Goal: Browse casually: Explore the website without a specific task or goal

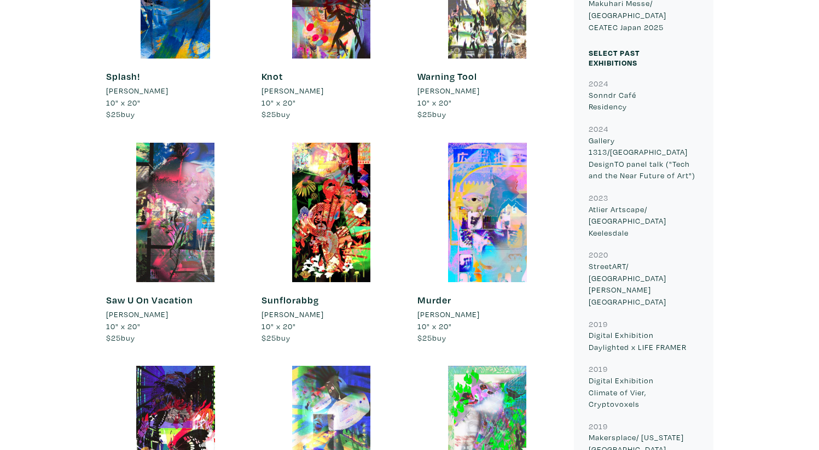
scroll to position [1070, 0]
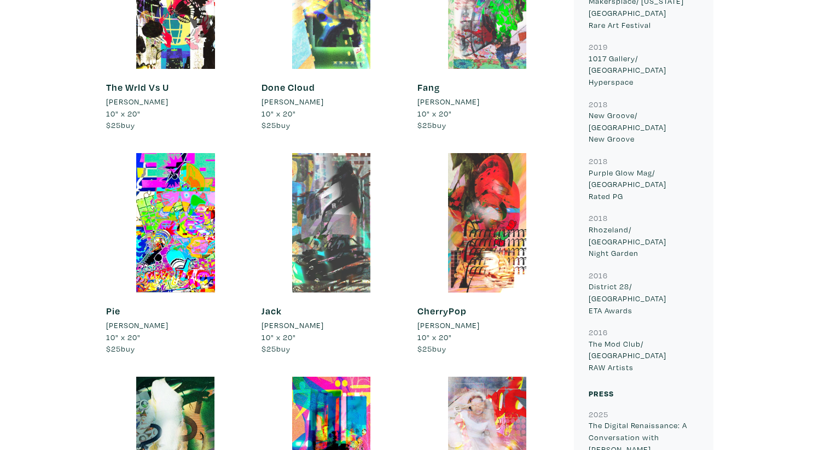
click at [349, 203] on div at bounding box center [332, 223] width 140 height 140
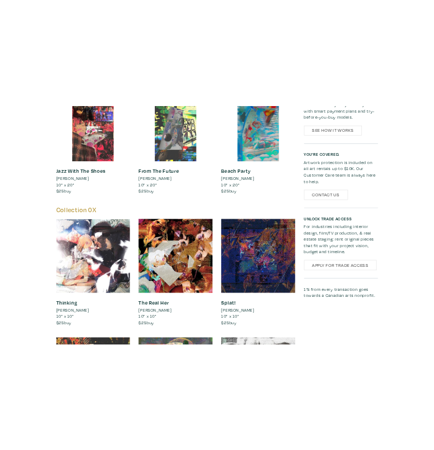
scroll to position [1965, 0]
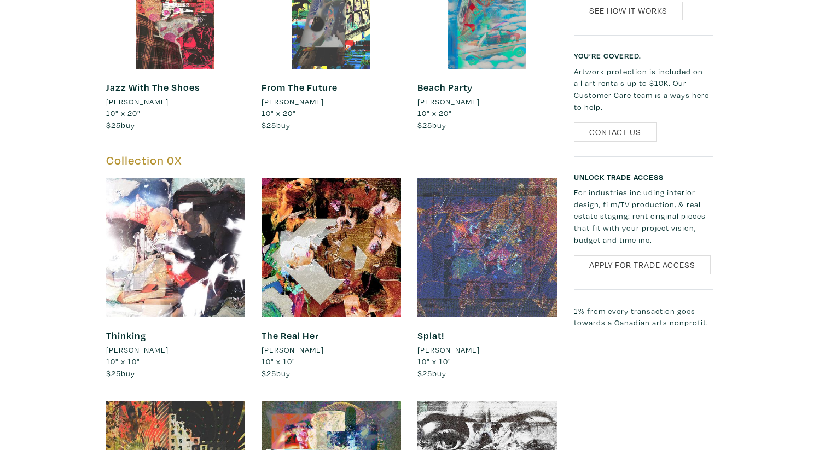
click at [448, 268] on div at bounding box center [488, 248] width 140 height 140
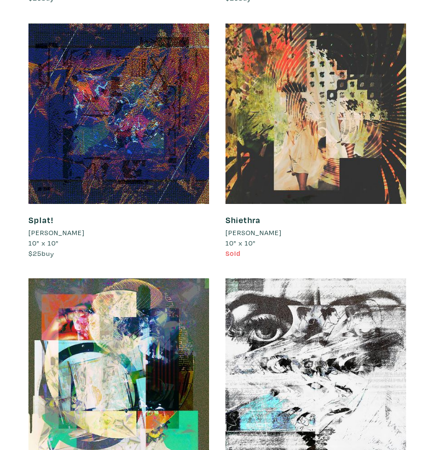
scroll to position [3498, 0]
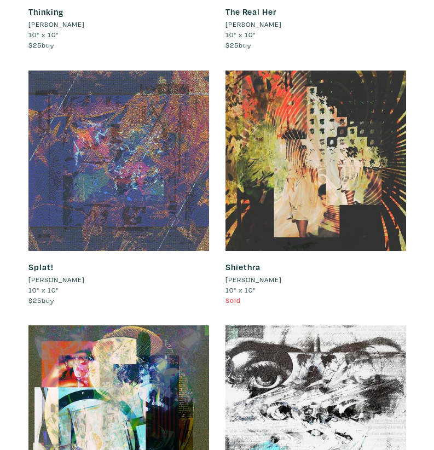
click at [152, 177] on div at bounding box center [118, 161] width 181 height 181
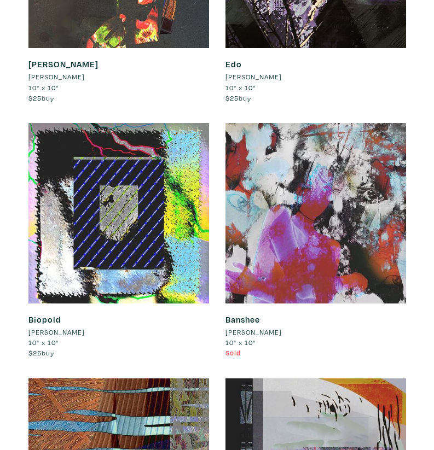
scroll to position [5778, 0]
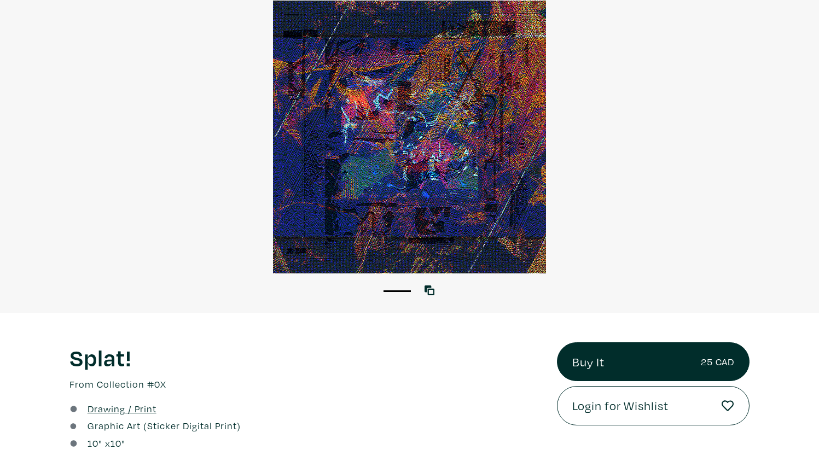
scroll to position [97, 0]
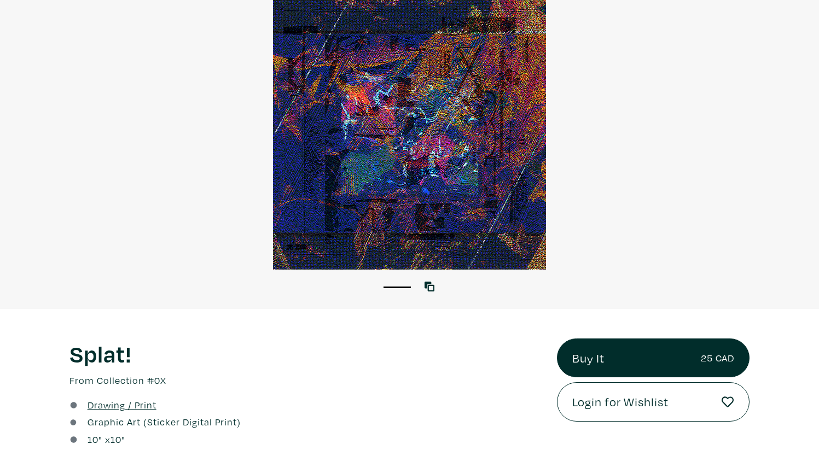
click at [425, 199] on div at bounding box center [409, 133] width 819 height 273
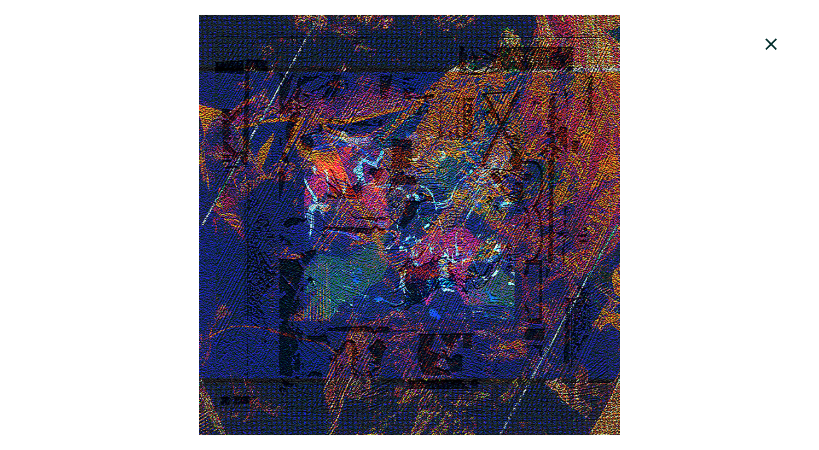
click at [412, 296] on div at bounding box center [409, 225] width 819 height 421
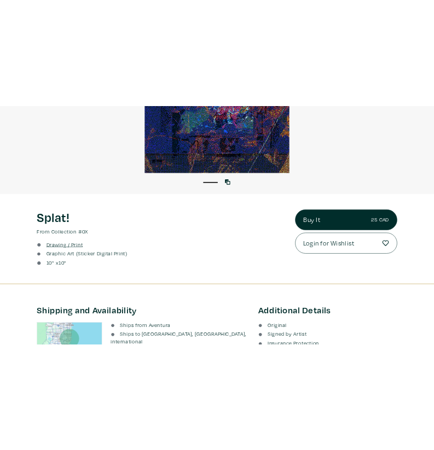
scroll to position [251, 0]
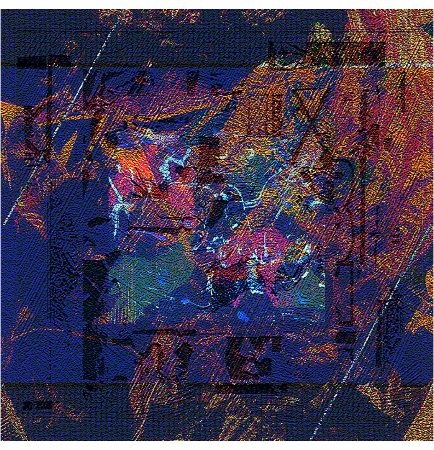
click at [427, 66] on div at bounding box center [217, 225] width 434 height 433
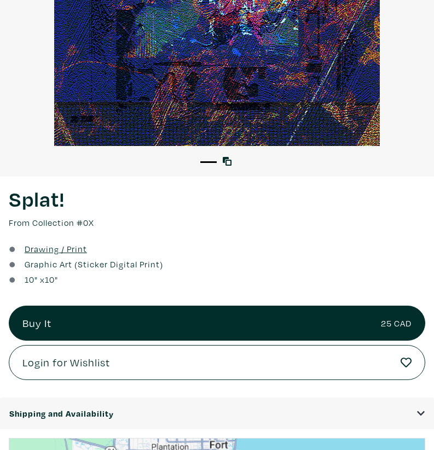
click at [236, 159] on div "1" at bounding box center [217, 157] width 434 height 22
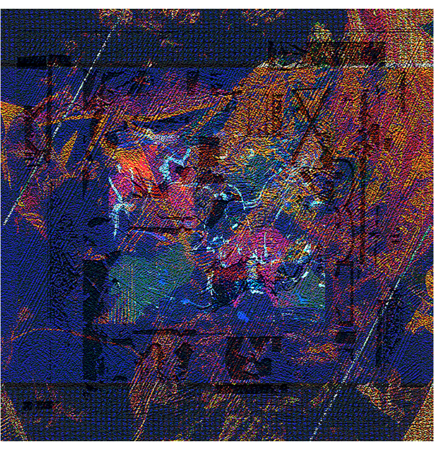
click at [221, 219] on div at bounding box center [217, 225] width 434 height 433
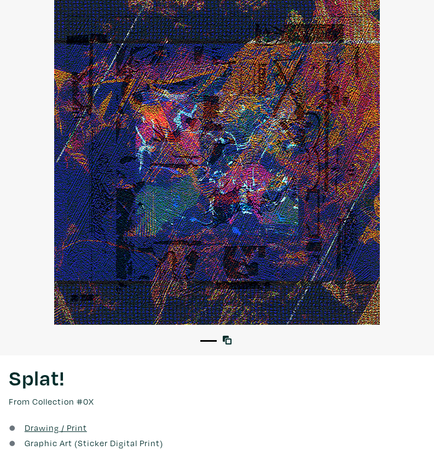
scroll to position [82, 0]
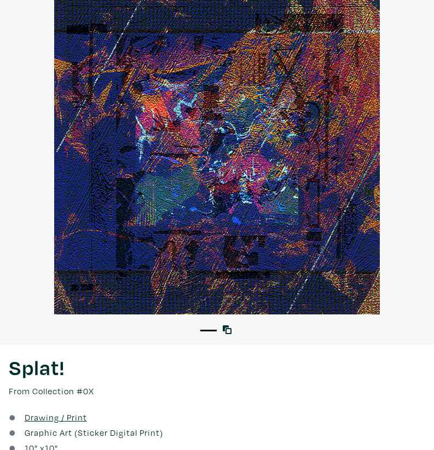
click at [211, 332] on li "1" at bounding box center [208, 329] width 16 height 11
click at [229, 328] on icon at bounding box center [227, 330] width 9 height 9
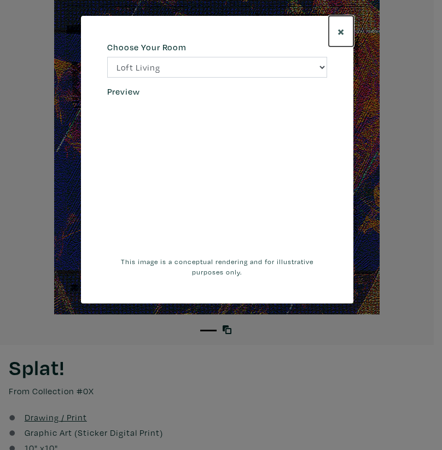
click at [340, 33] on span "×" at bounding box center [341, 30] width 7 height 17
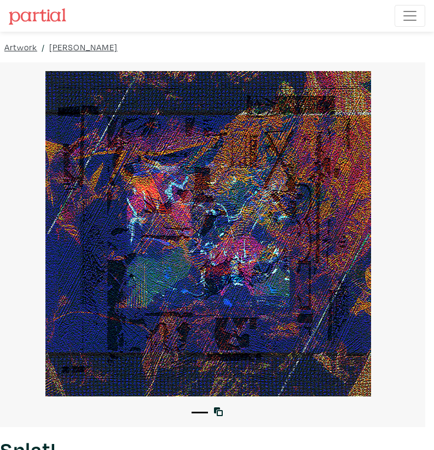
click at [309, 178] on div at bounding box center [208, 234] width 434 height 326
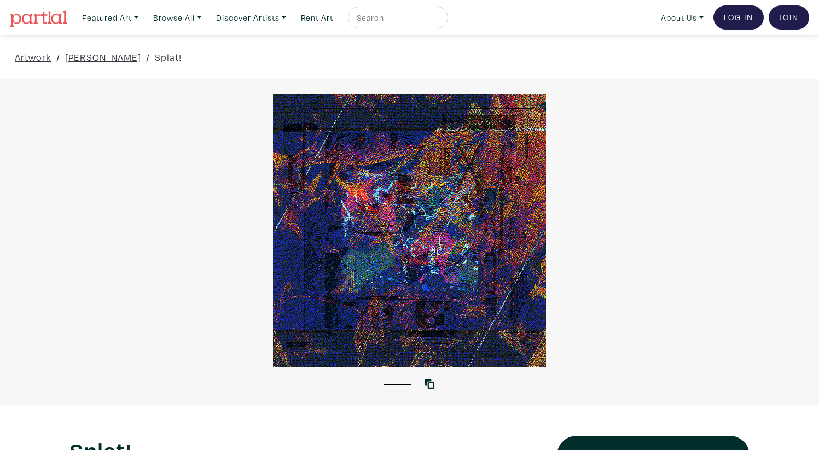
click at [418, 154] on div at bounding box center [409, 230] width 819 height 273
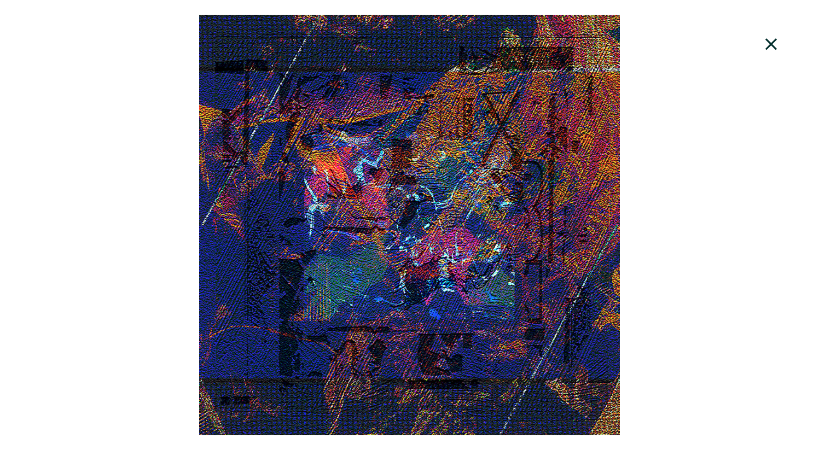
click at [418, 152] on div at bounding box center [409, 225] width 819 height 421
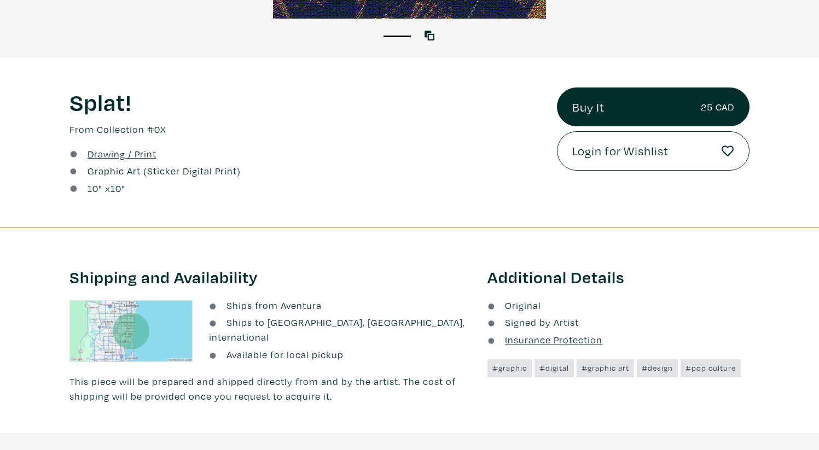
scroll to position [272, 0]
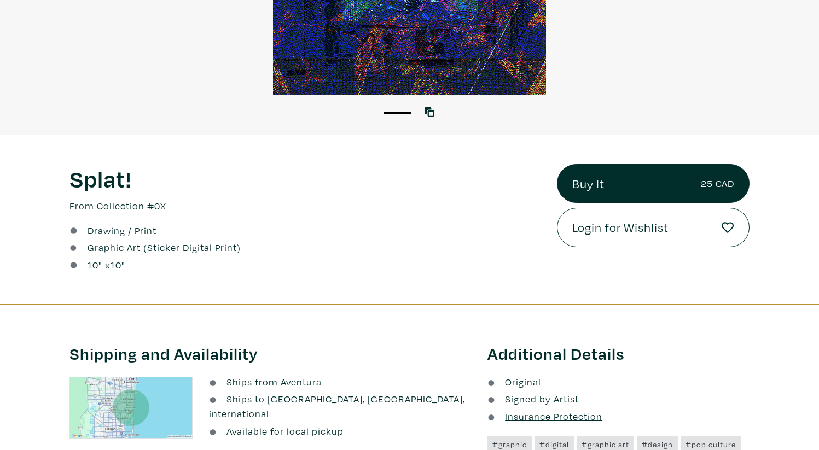
click at [131, 228] on u "Drawing / Print" at bounding box center [122, 230] width 69 height 13
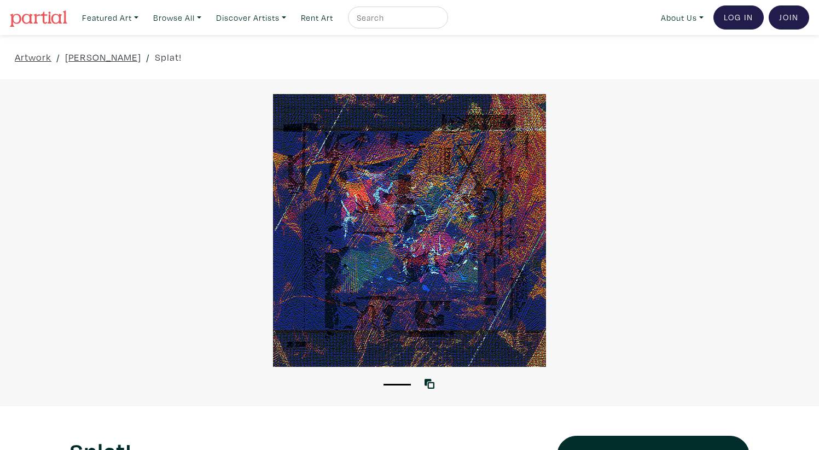
click at [360, 163] on div at bounding box center [409, 230] width 819 height 273
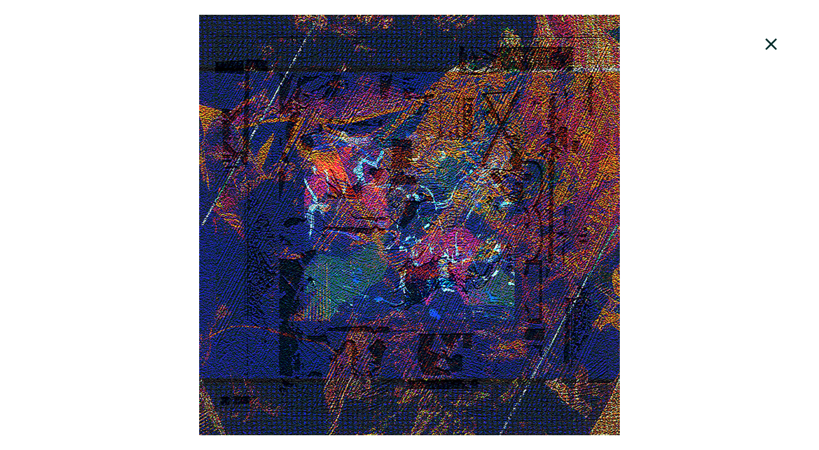
click at [327, 244] on div at bounding box center [409, 225] width 819 height 421
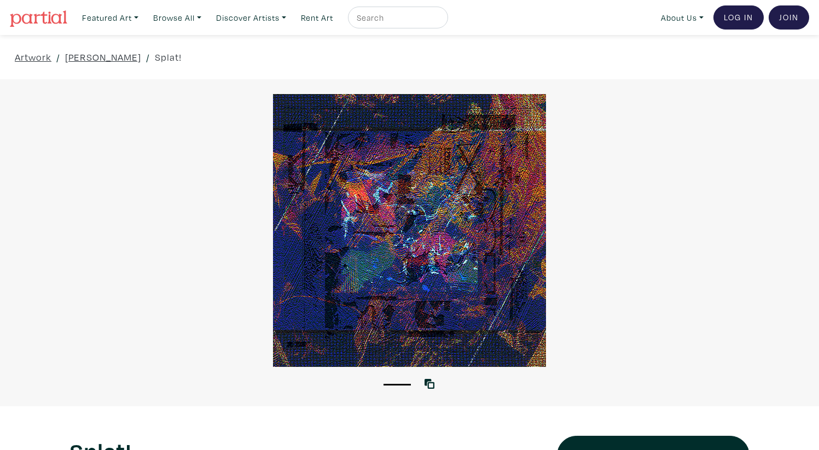
click at [327, 244] on div at bounding box center [409, 230] width 819 height 273
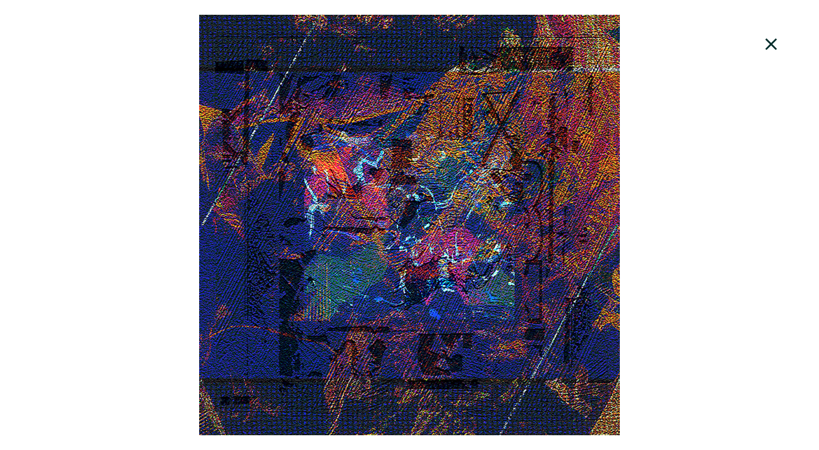
click at [773, 40] on icon at bounding box center [771, 45] width 37 height 30
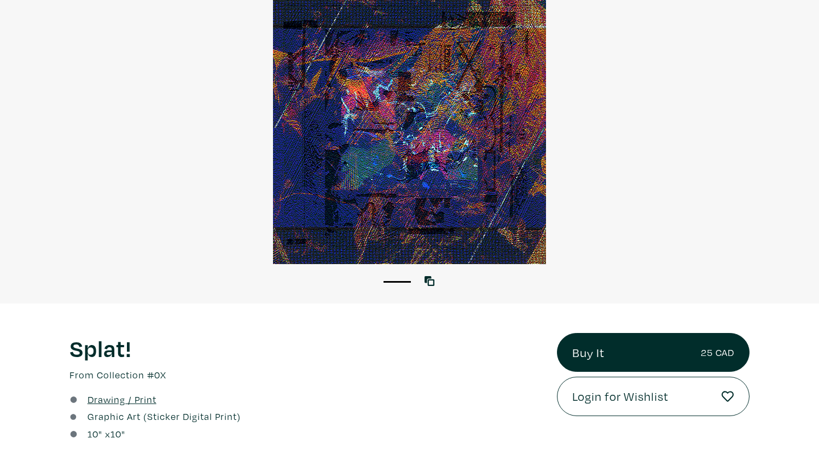
scroll to position [104, 0]
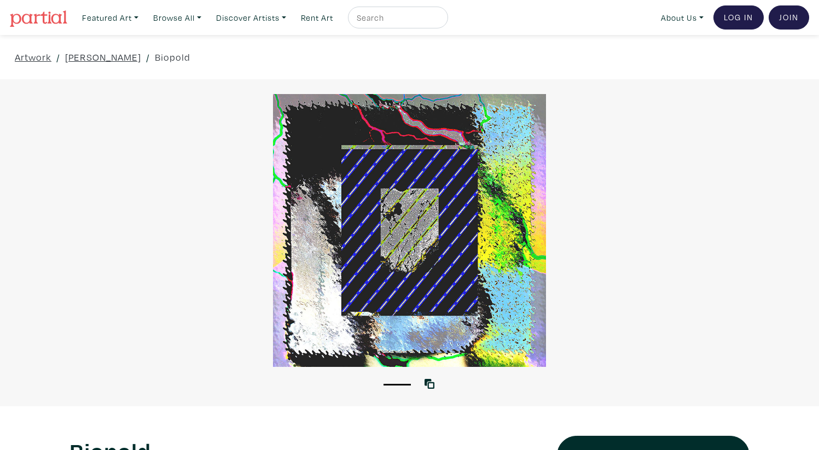
click at [375, 142] on div at bounding box center [409, 230] width 819 height 273
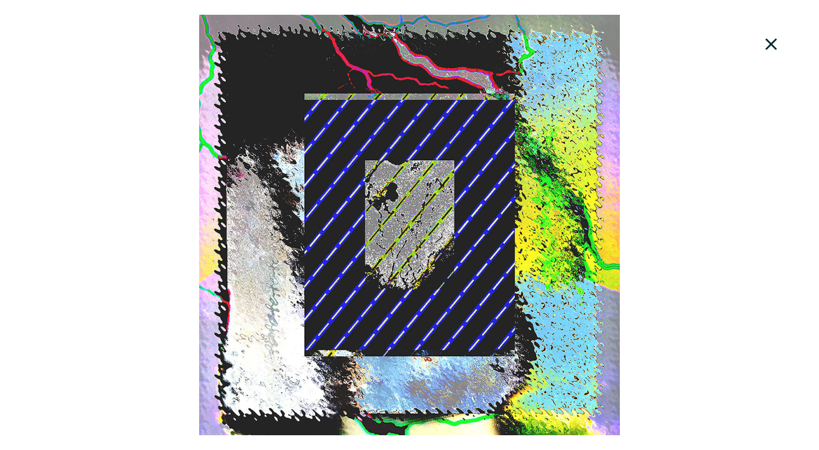
click at [775, 42] on icon at bounding box center [771, 43] width 11 height 11
